Goal: Transaction & Acquisition: Book appointment/travel/reservation

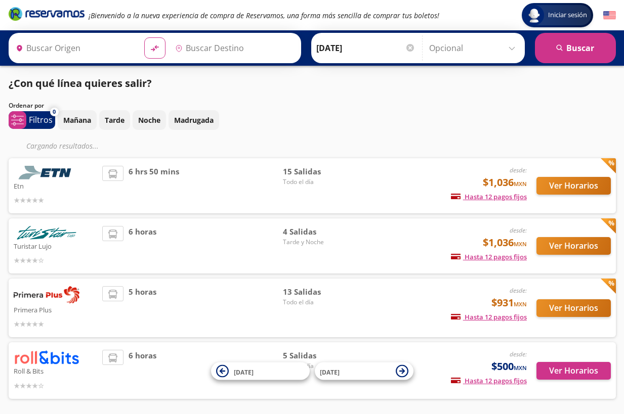
type input "[GEOGRAPHIC_DATA][PERSON_NAME], [GEOGRAPHIC_DATA][PERSON_NAME]"
type input "[GEOGRAPHIC_DATA], [GEOGRAPHIC_DATA]"
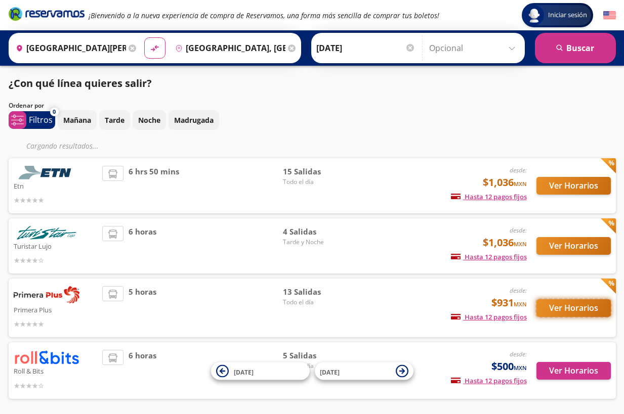
click at [565, 306] on button "Ver Horarios" at bounding box center [573, 308] width 74 height 18
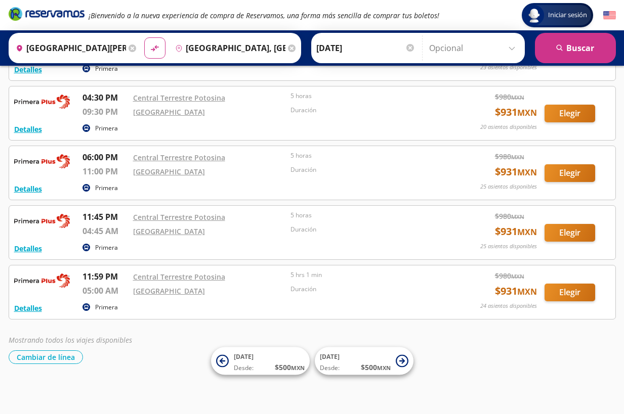
scroll to position [572, 0]
click at [441, 363] on div "Cambiar de línea [GEOGRAPHIC_DATA] de línea" at bounding box center [312, 357] width 607 height 14
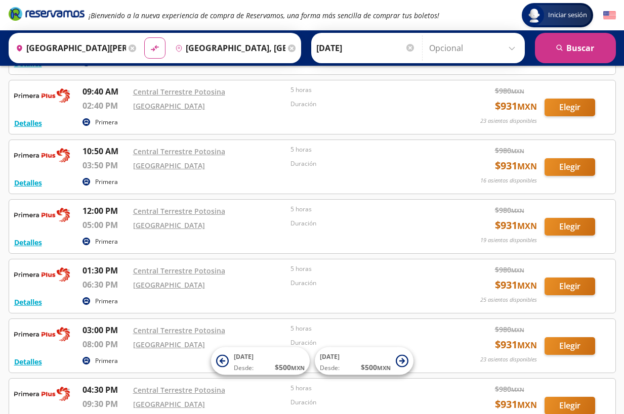
scroll to position [303, 0]
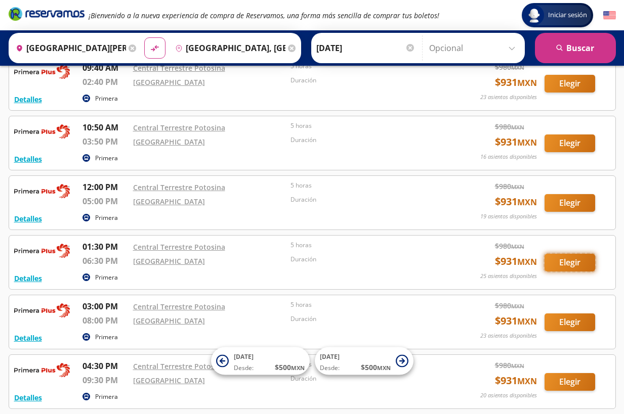
click at [569, 262] on button "Elegir" at bounding box center [569, 263] width 51 height 18
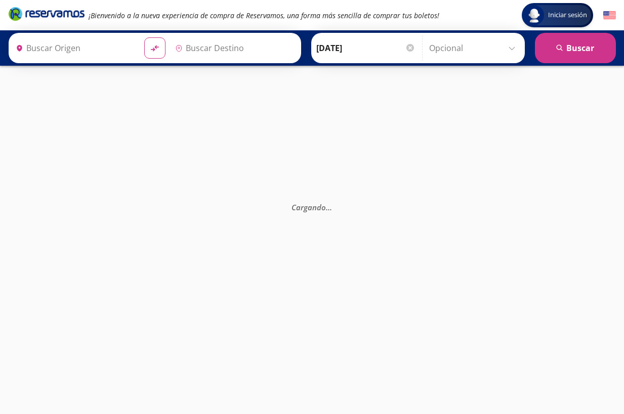
type input "[GEOGRAPHIC_DATA][PERSON_NAME], [GEOGRAPHIC_DATA][PERSON_NAME]"
type input "[GEOGRAPHIC_DATA], [GEOGRAPHIC_DATA]"
